Goal: Information Seeking & Learning: Learn about a topic

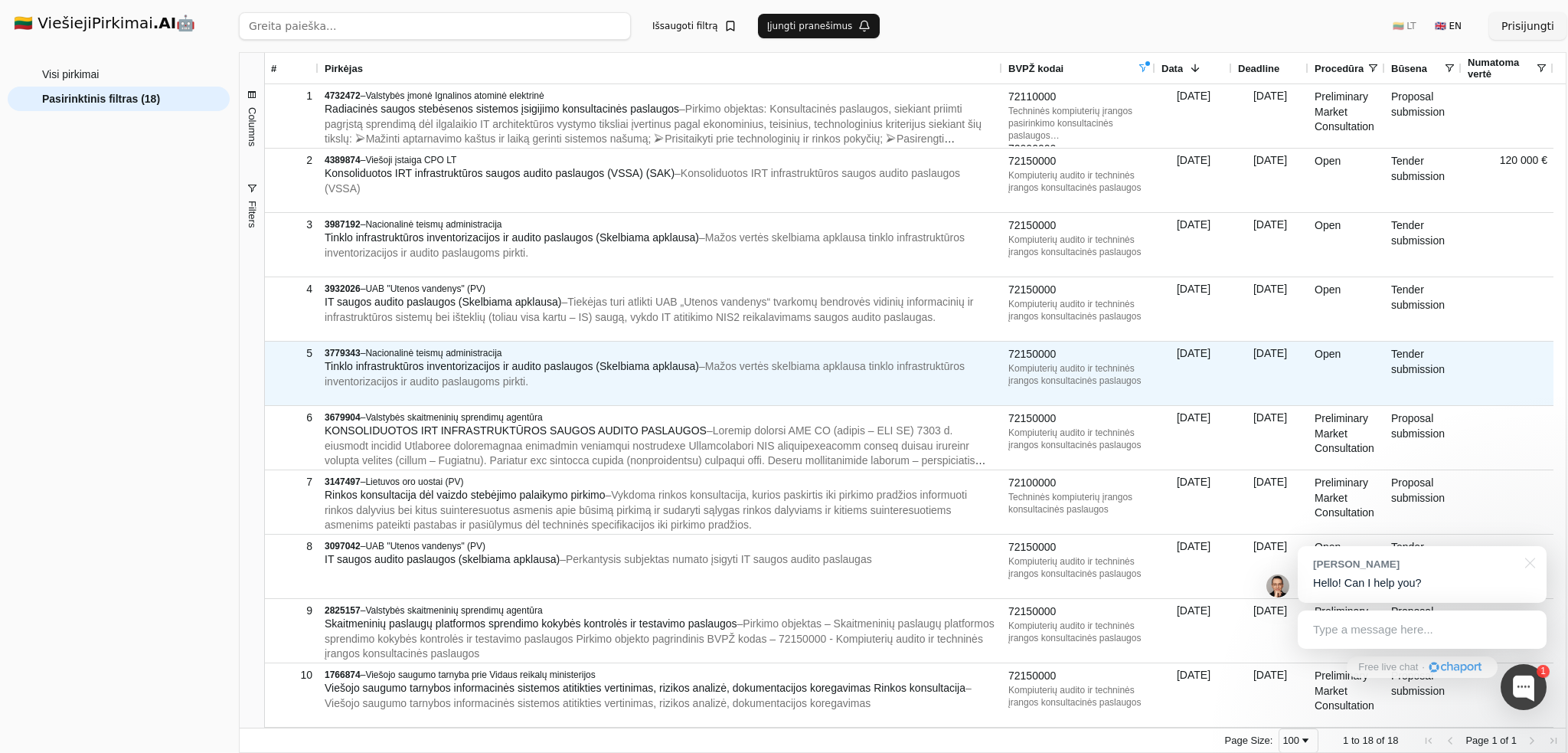
drag, startPoint x: 800, startPoint y: 393, endPoint x: 941, endPoint y: 371, distance: 142.7
click at [941, 371] on div "3779343 – Nacionalinė teismų administracija Tinklo infrastruktūros inventorizac…" at bounding box center [660, 368] width 671 height 51
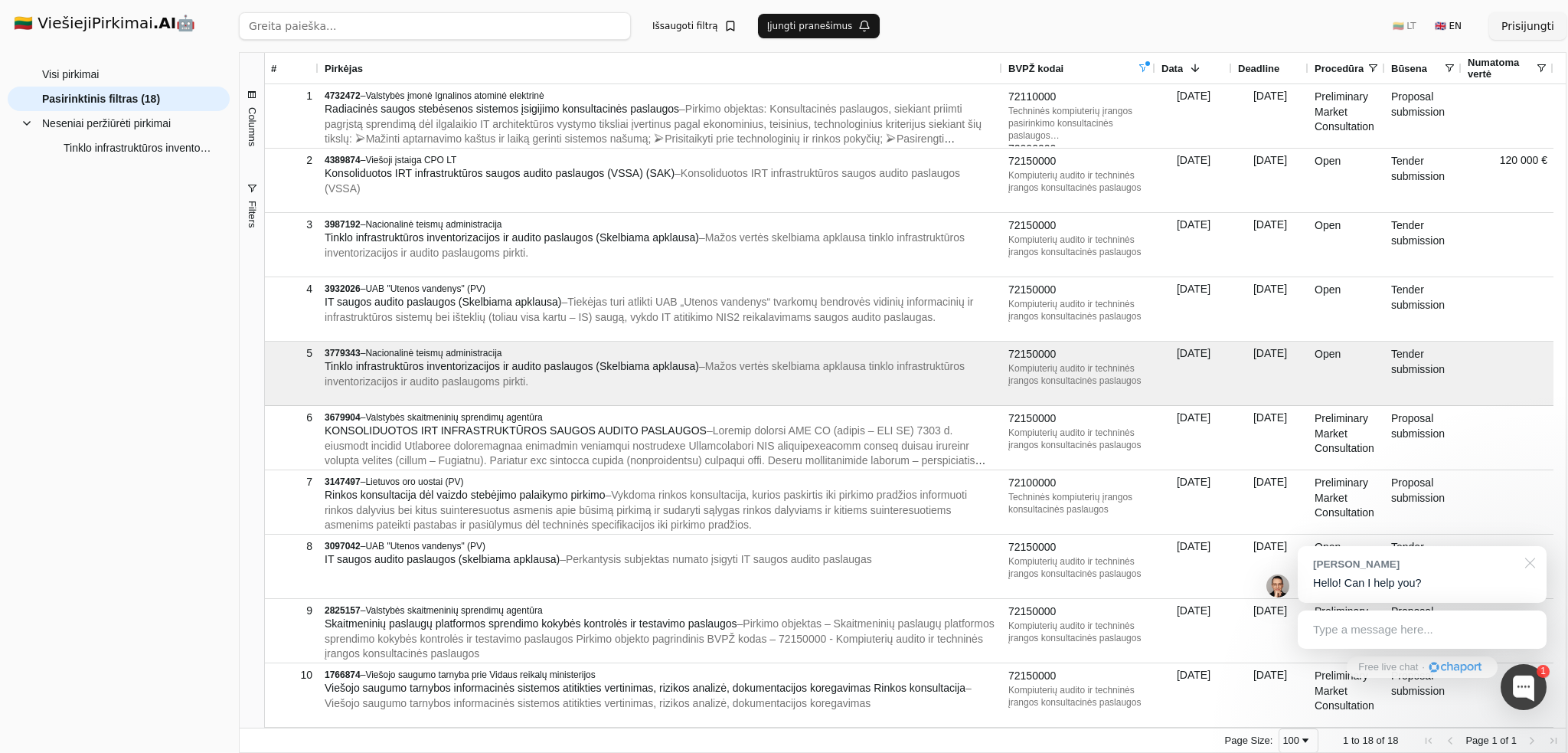
click at [1531, 566] on div at bounding box center [1527, 562] width 39 height 32
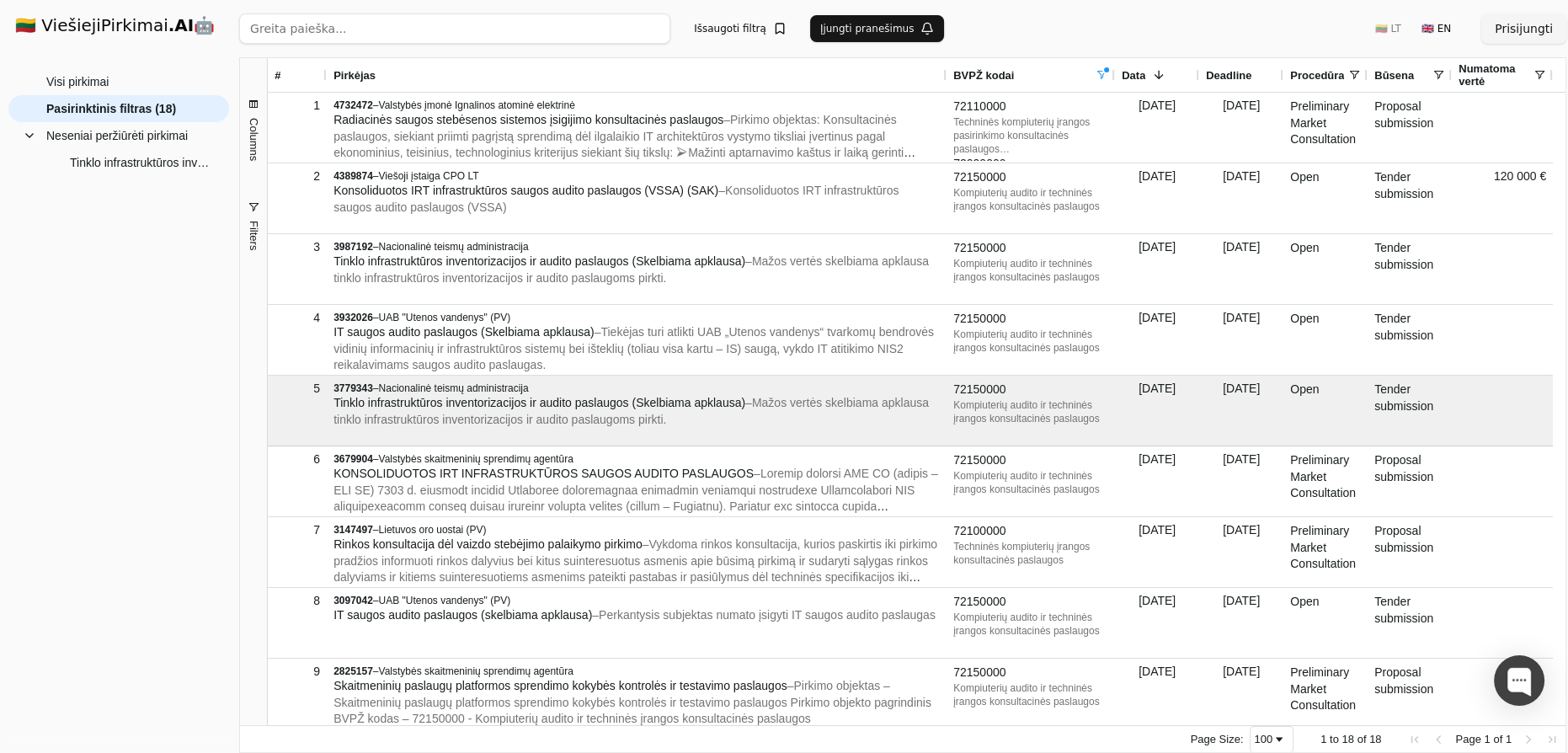
click at [248, 140] on span "Columns" at bounding box center [254, 139] width 13 height 43
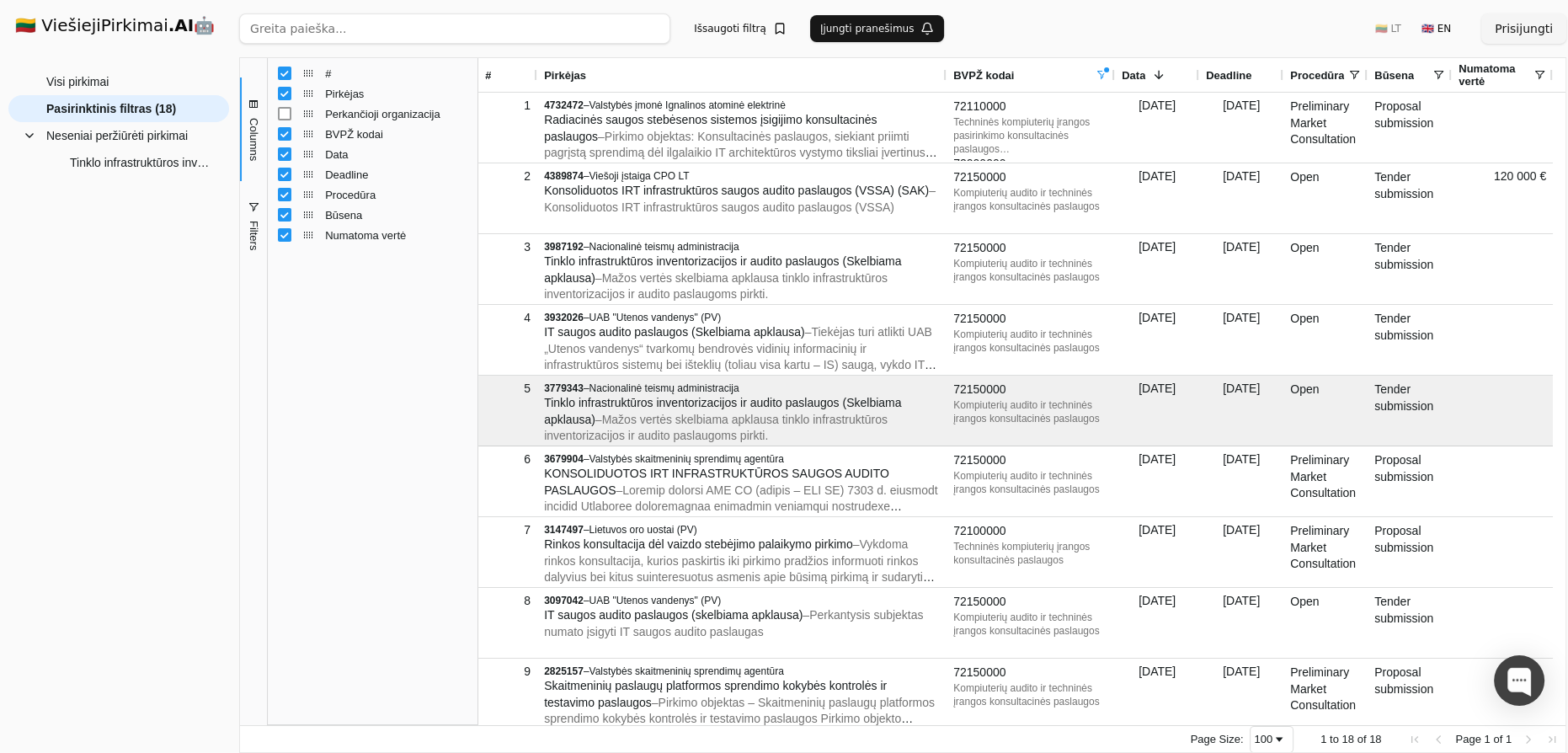
click at [287, 142] on div "BVPŽ kodai" at bounding box center [372, 133] width 190 height 20
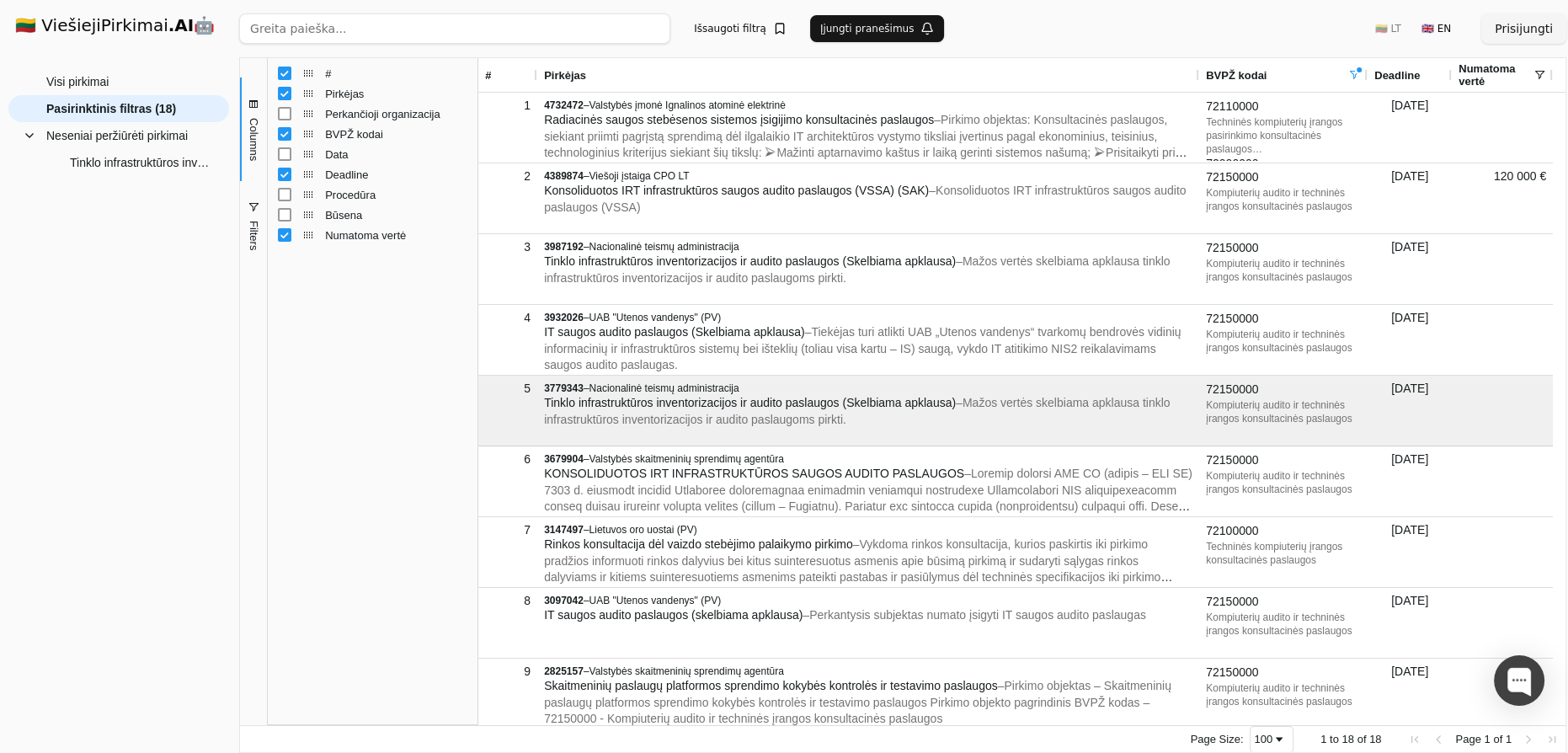
click at [287, 225] on div "Numatoma vertė" at bounding box center [372, 235] width 190 height 20
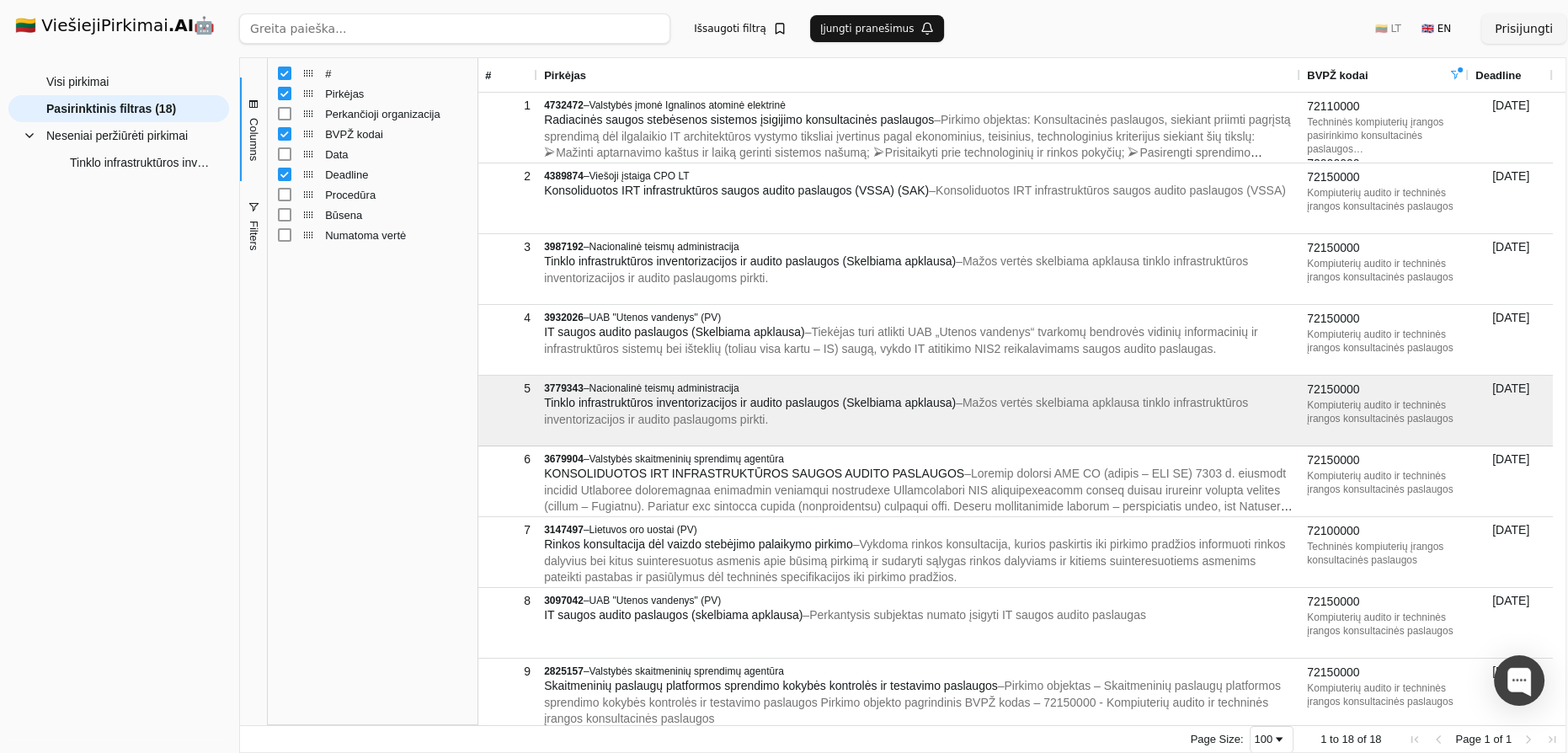
click at [287, 181] on div "Deadline" at bounding box center [372, 174] width 190 height 20
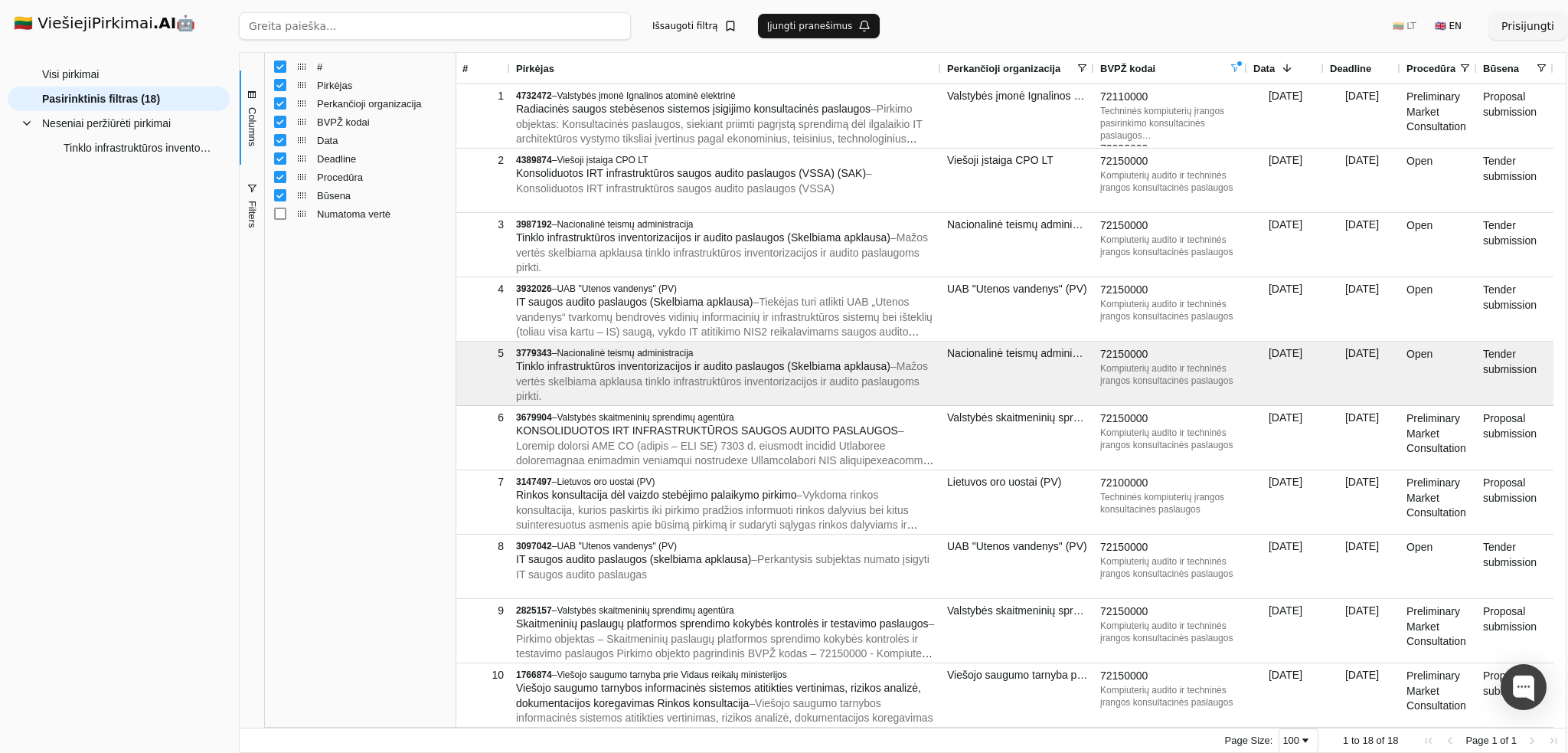
click at [285, 202] on div "Būsena" at bounding box center [360, 195] width 172 height 18
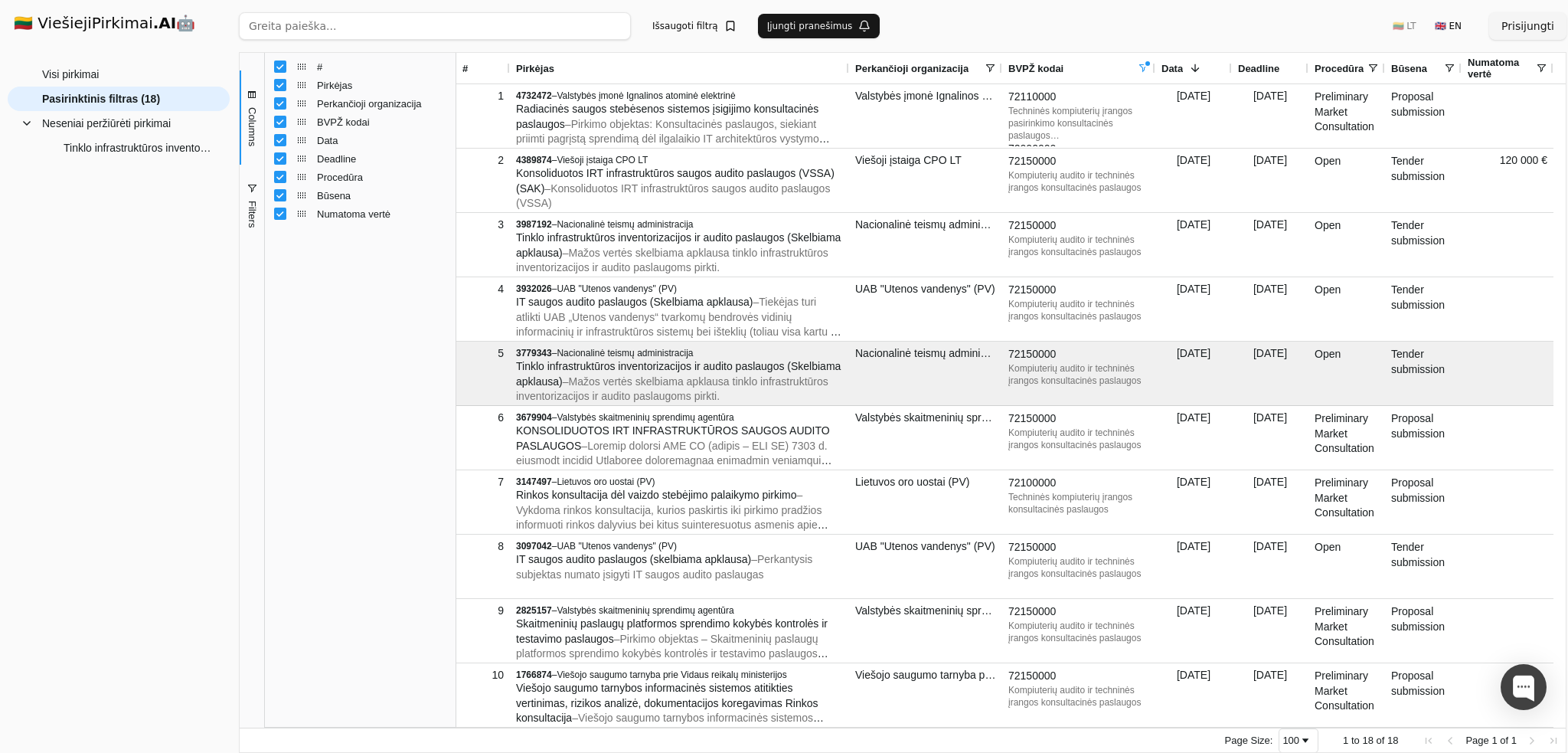
click at [334, 373] on div "# Pirkėjas Perkančioji organizacija BVPŽ kodai Data Deadline Procedūra" at bounding box center [361, 390] width 190 height 674
click at [1530, 742] on span "Next Page" at bounding box center [1533, 741] width 13 height 13
click at [1311, 745] on span "Page Size" at bounding box center [1306, 741] width 13 height 13
click at [1312, 747] on div "200" at bounding box center [1298, 740] width 40 height 24
click at [1311, 747] on div "500" at bounding box center [1298, 740] width 40 height 24
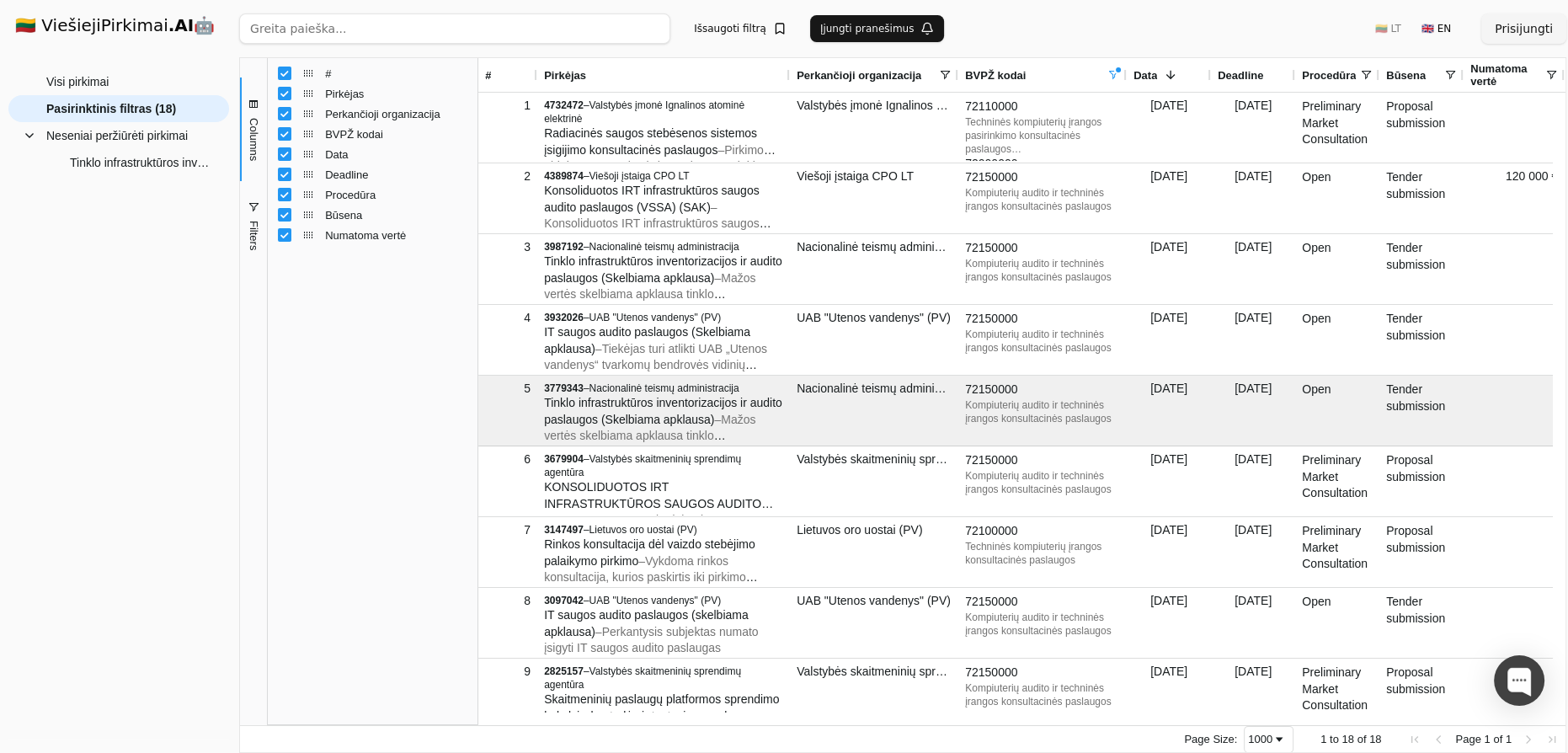
click at [248, 120] on span "Columns" at bounding box center [254, 139] width 13 height 43
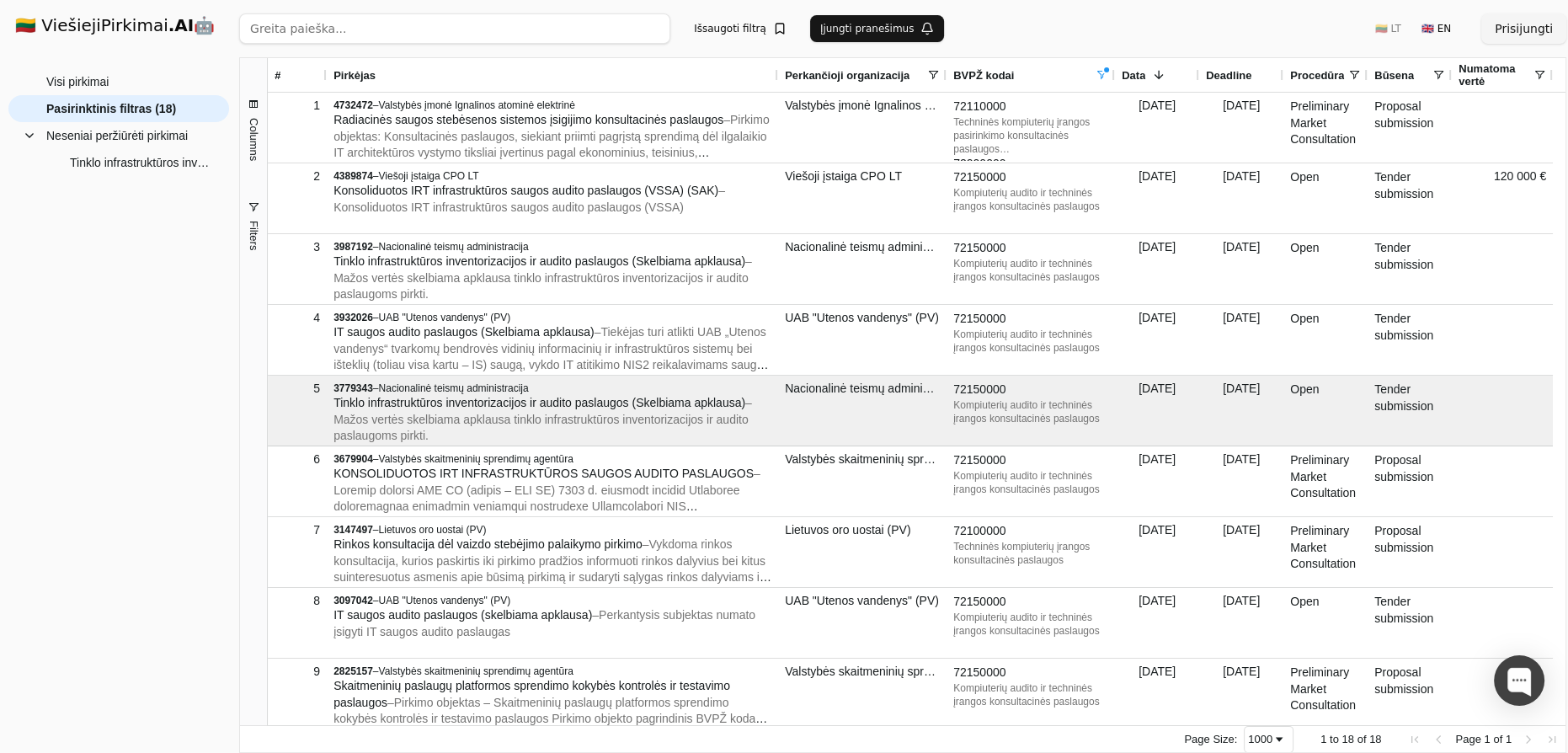
click at [1286, 737] on span "Page Size" at bounding box center [1280, 739] width 14 height 14
click at [1450, 33] on button "🇬🇧 EN" at bounding box center [1436, 29] width 49 height 27
click at [1415, 35] on button "🇱🇹 LT" at bounding box center [1405, 29] width 46 height 27
click at [1415, 35] on div "🇱🇹 LT 🇬🇧 EN" at bounding box center [1414, 29] width 97 height 27
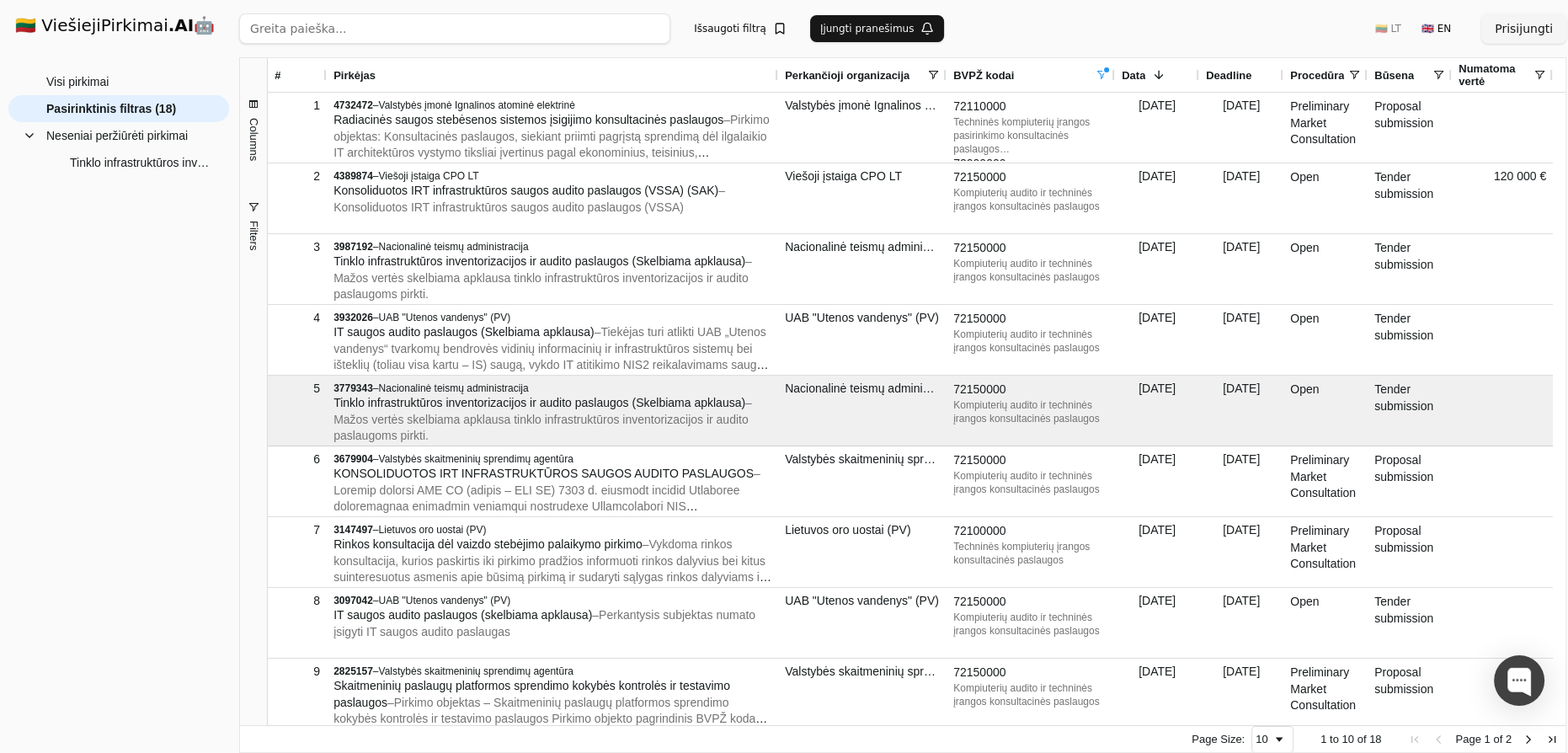
click at [1526, 738] on span "Next Page" at bounding box center [1529, 739] width 14 height 14
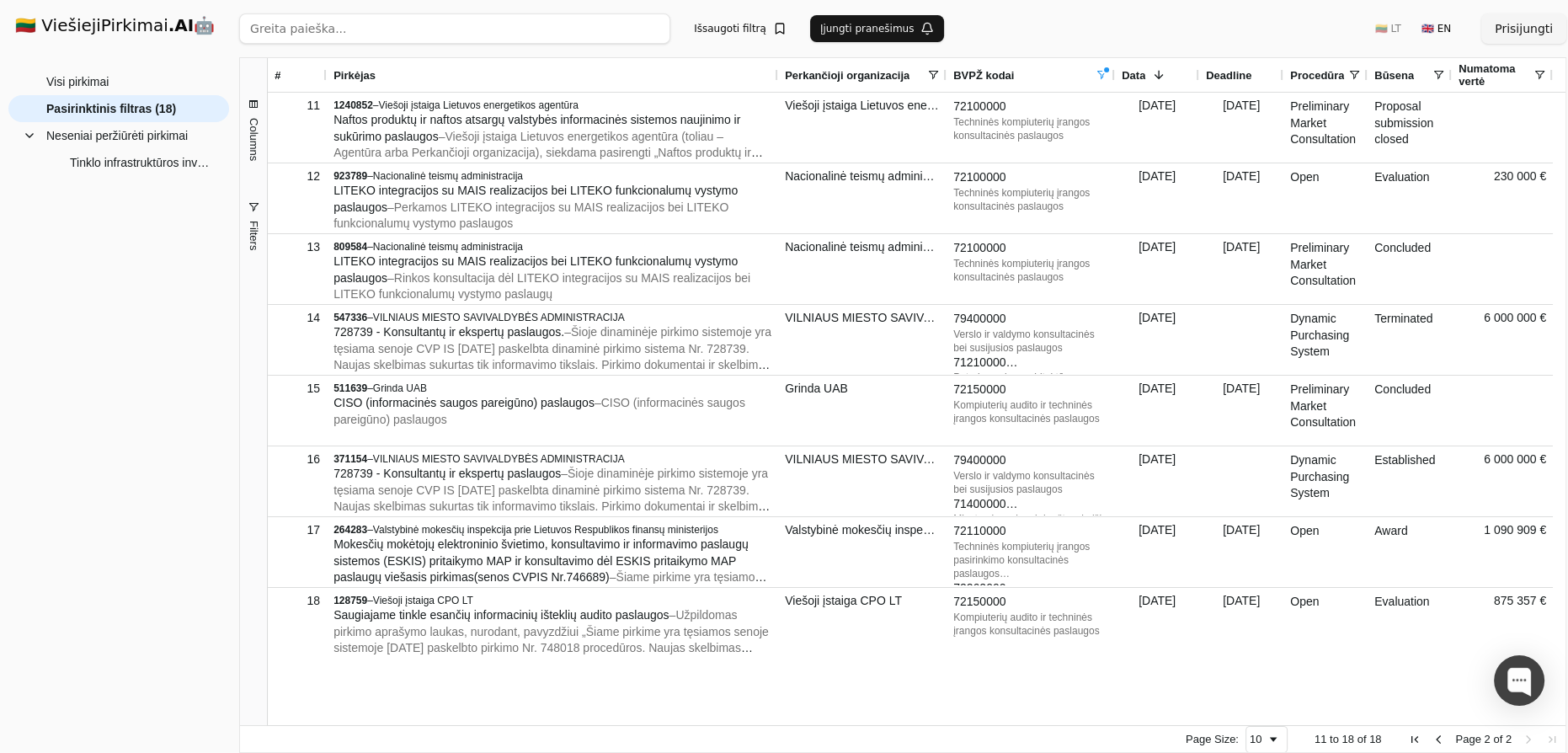
click at [1439, 743] on span "Previous Page" at bounding box center [1439, 739] width 14 height 14
